Goal: Share content

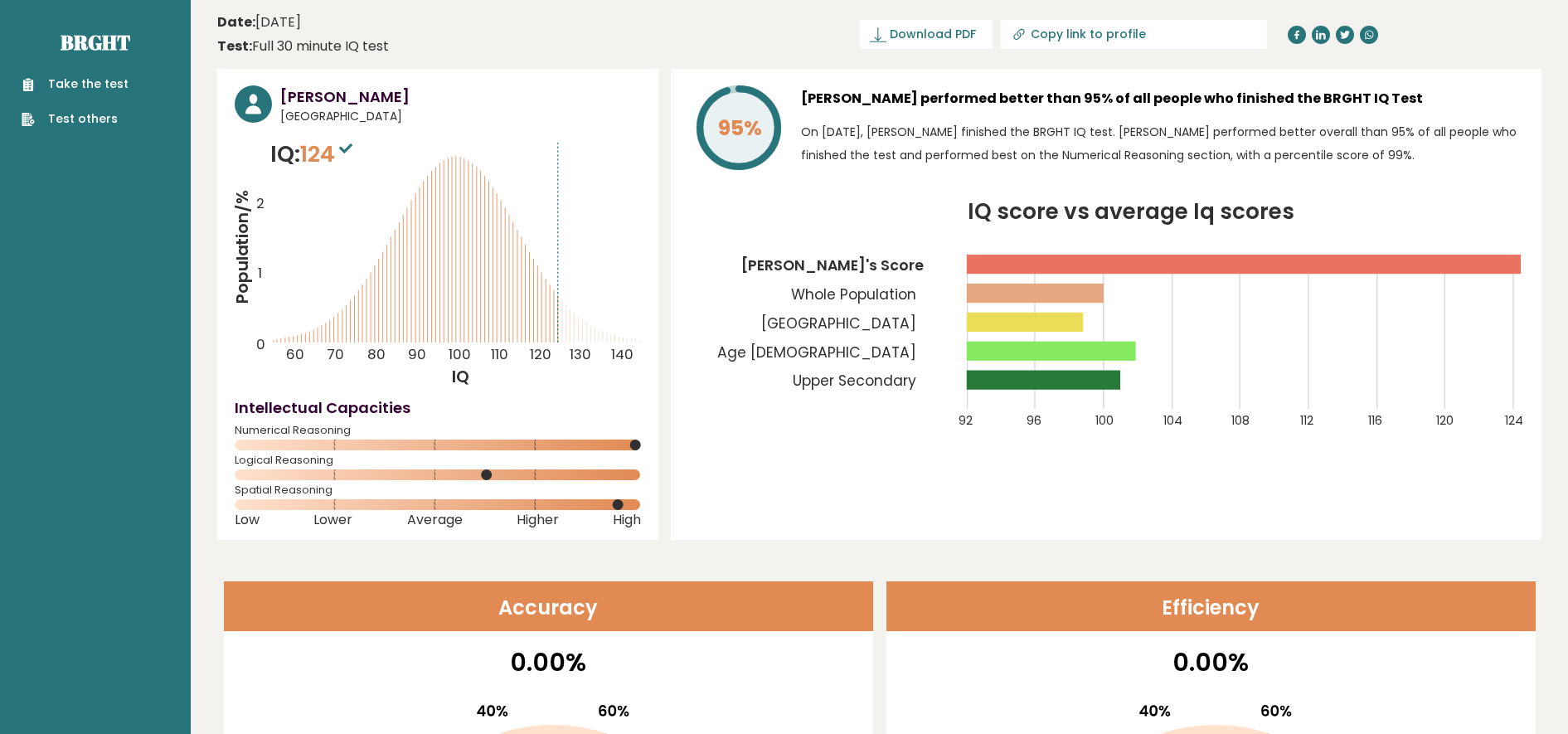
click at [1028, 34] on icon at bounding box center [1019, 34] width 17 height 17
type input "https://brght.org/profile/fauzi-rokhmana/?utm_source=share&utm_medium=copy&utm_…"
drag, startPoint x: 1104, startPoint y: 34, endPoint x: 1392, endPoint y: 134, distance: 304.9
click at [1392, 134] on p "On October 10, 2025, Fauzi Rokhmana finished the BRGHT IQ test. Fauzi performed…" at bounding box center [1163, 143] width 723 height 47
click at [1116, 24] on link "https://brght.org/profile/fauzi-rokhmana/?utm_source=share&utm_medium=copy&utm_…" at bounding box center [1075, 34] width 266 height 29
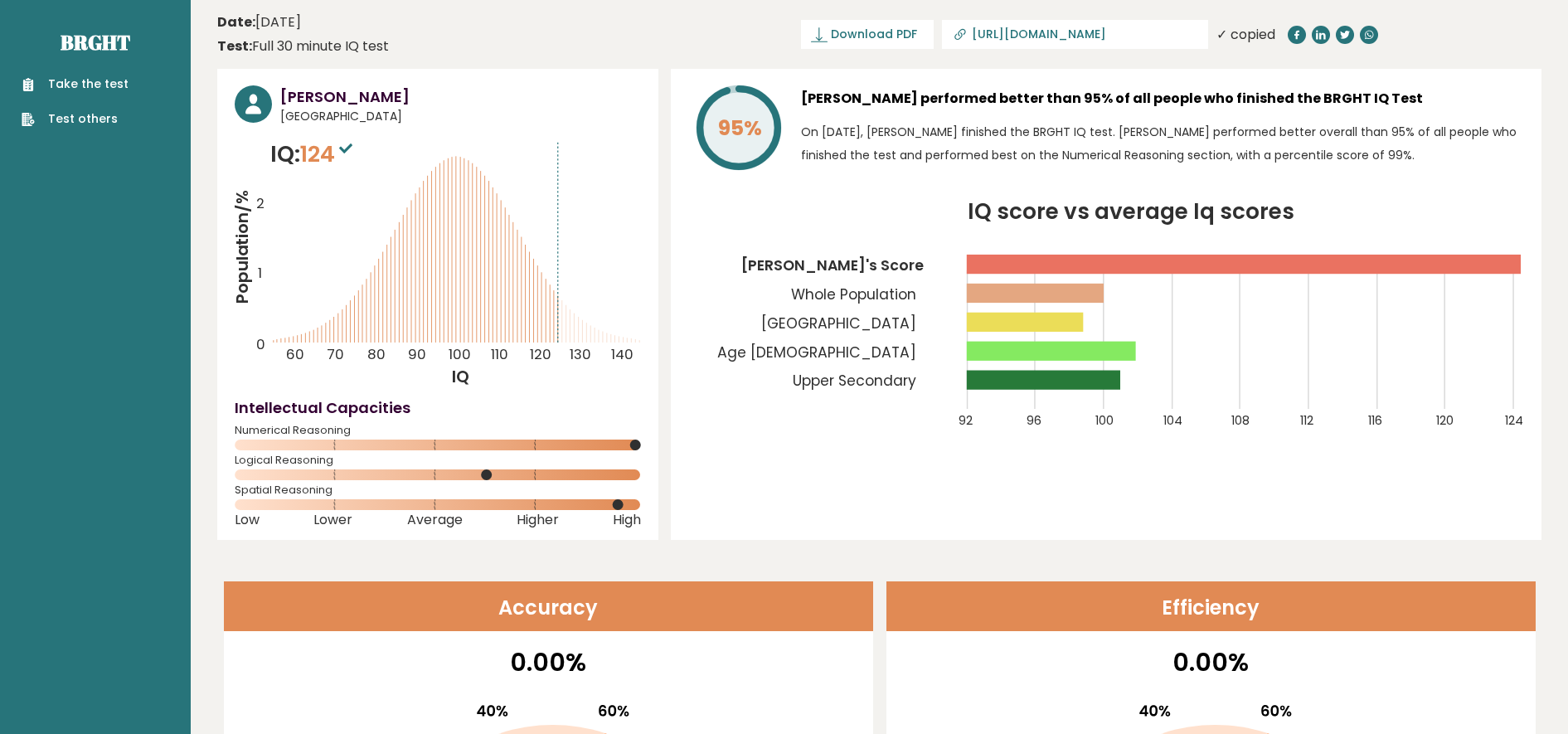
click at [591, 42] on header "Date: October 10, 2025 Test: Full 30 minute IQ test Download PDF Downloading...…" at bounding box center [879, 34] width 1324 height 52
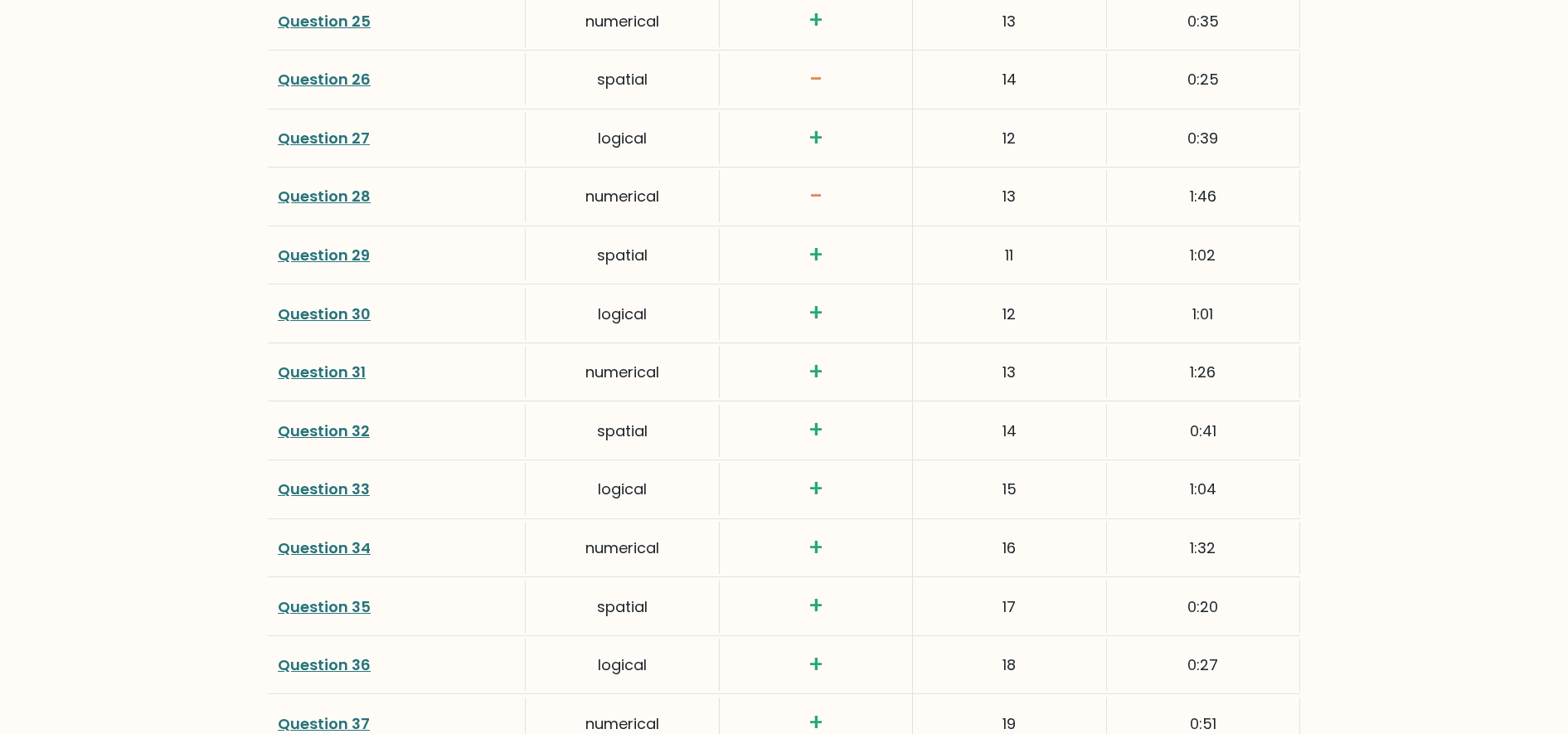
scroll to position [3406, 0]
